Goal: Transaction & Acquisition: Purchase product/service

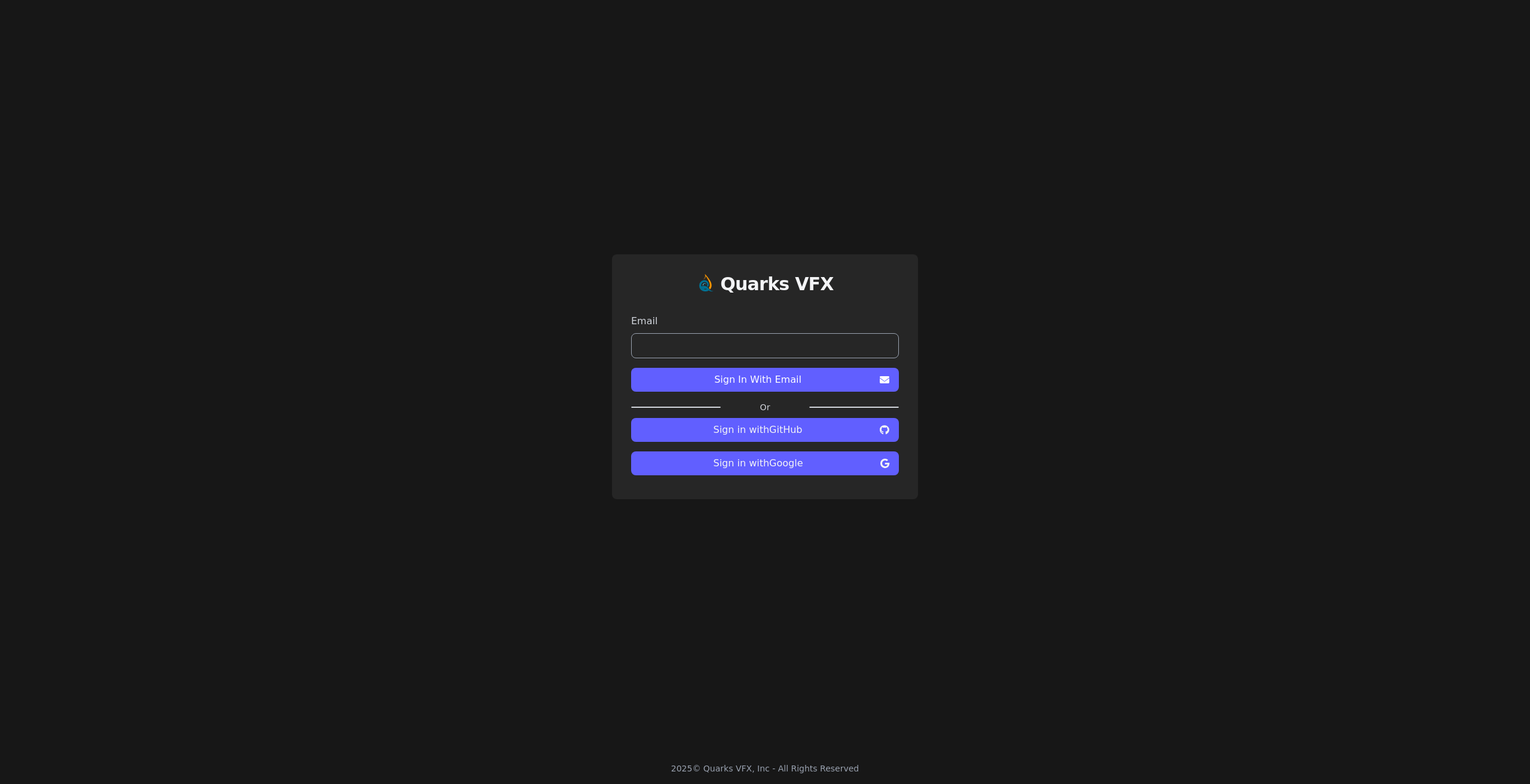
click at [792, 466] on span "Sign in with Google" at bounding box center [758, 463] width 235 height 14
